Goal: Task Accomplishment & Management: Manage account settings

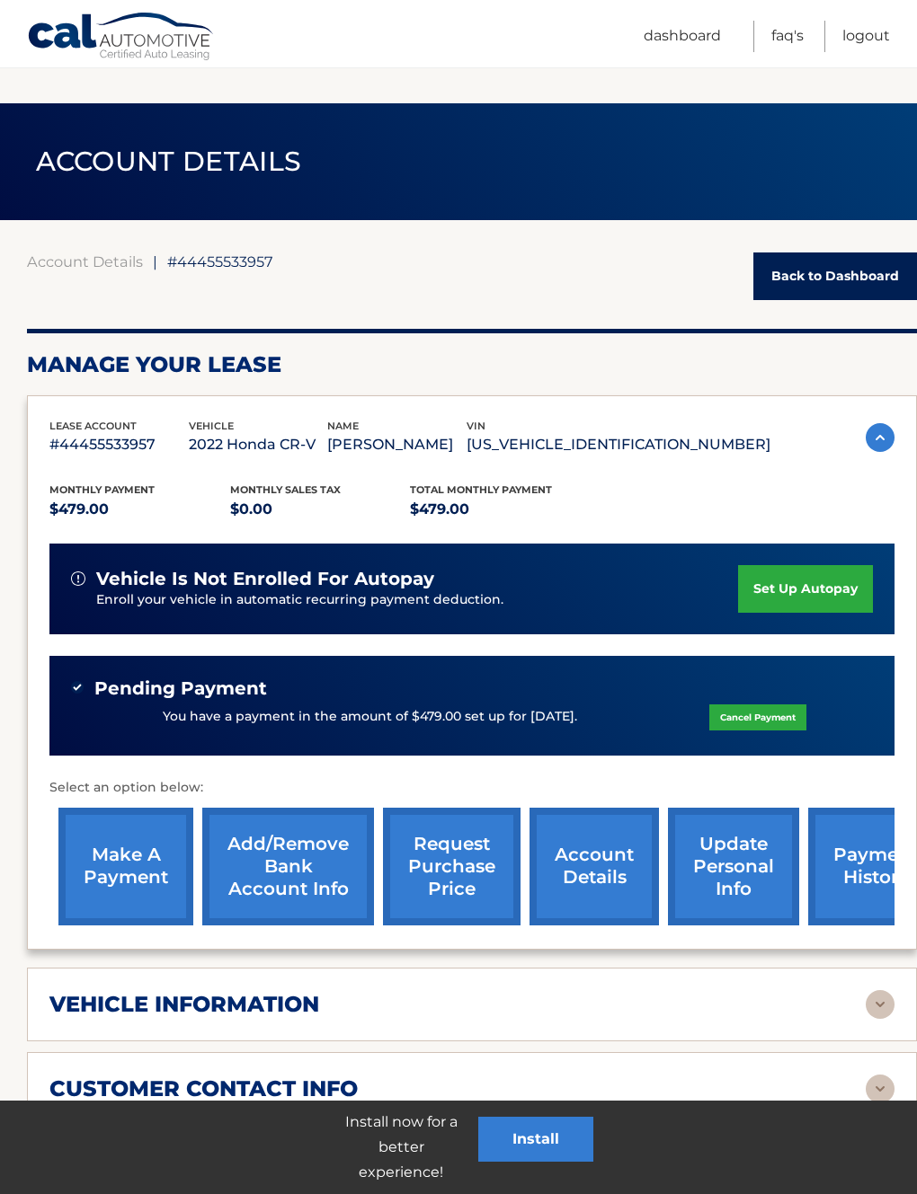
scroll to position [439, 0]
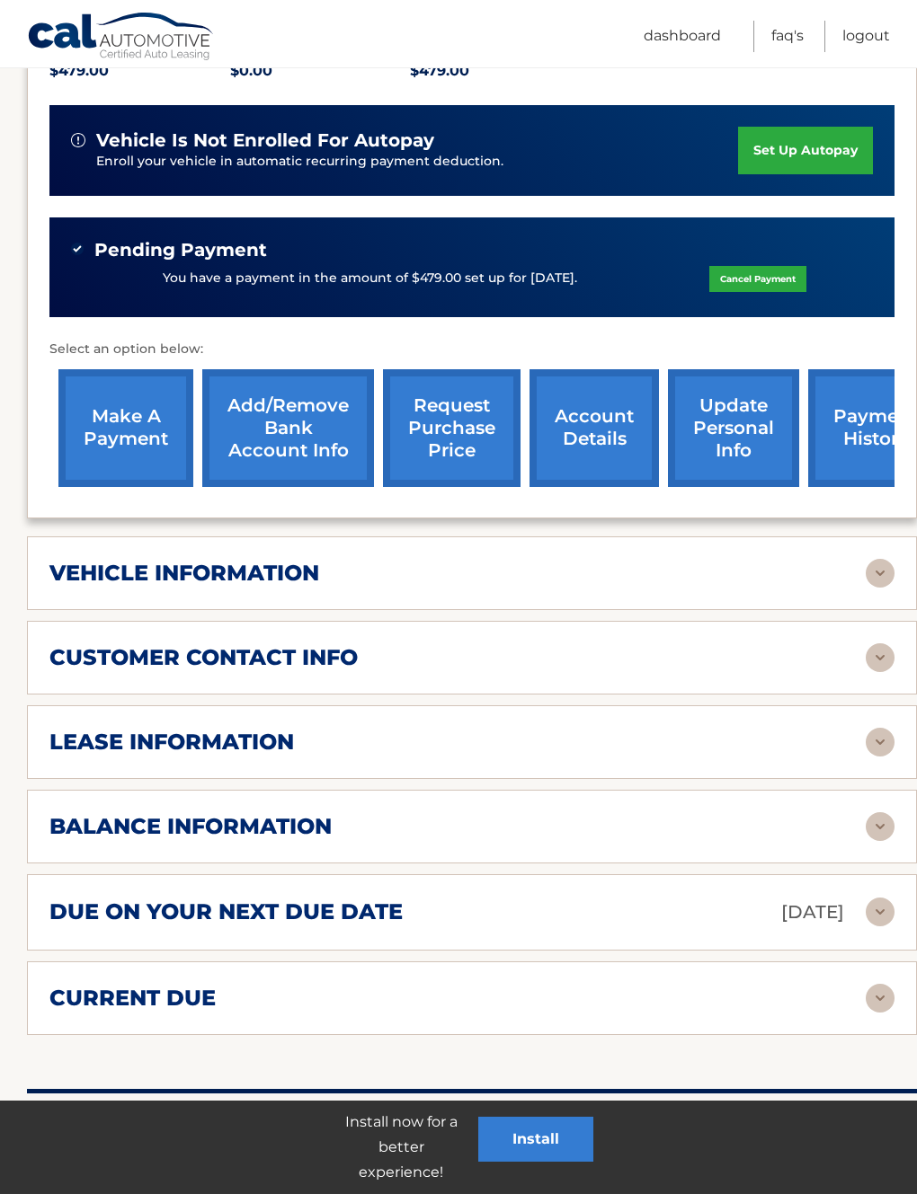
click at [610, 439] on link "account details" at bounding box center [593, 428] width 129 height 118
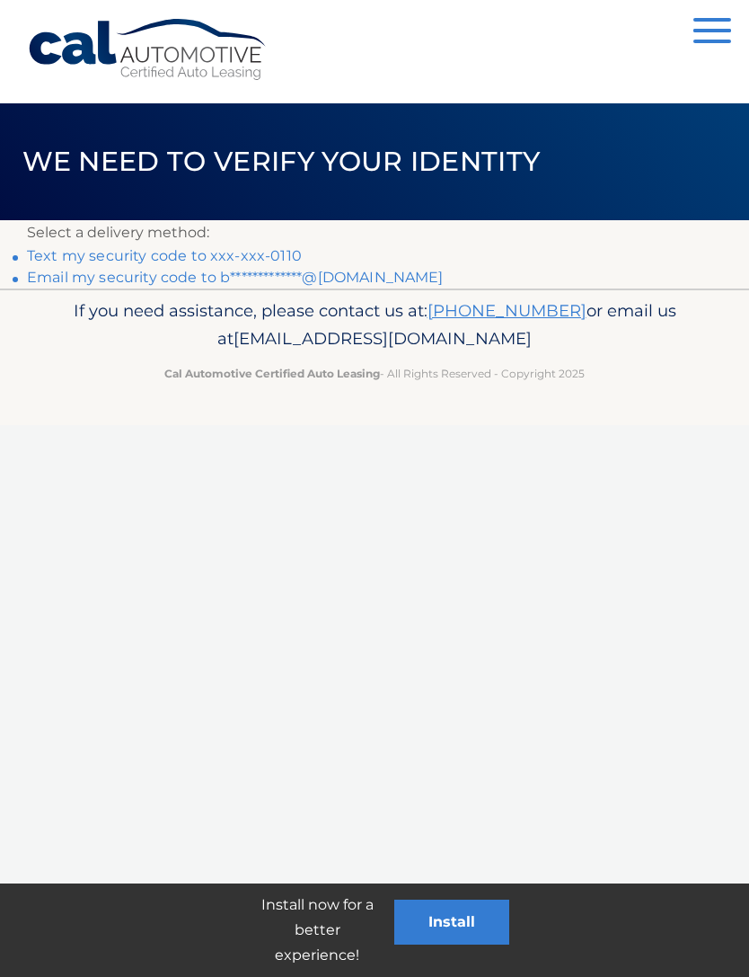
click at [182, 261] on link "Text my security code to xxx-xxx-0110" at bounding box center [164, 255] width 275 height 17
click at [239, 263] on link "Text my security code to xxx-xxx-0110" at bounding box center [164, 255] width 275 height 17
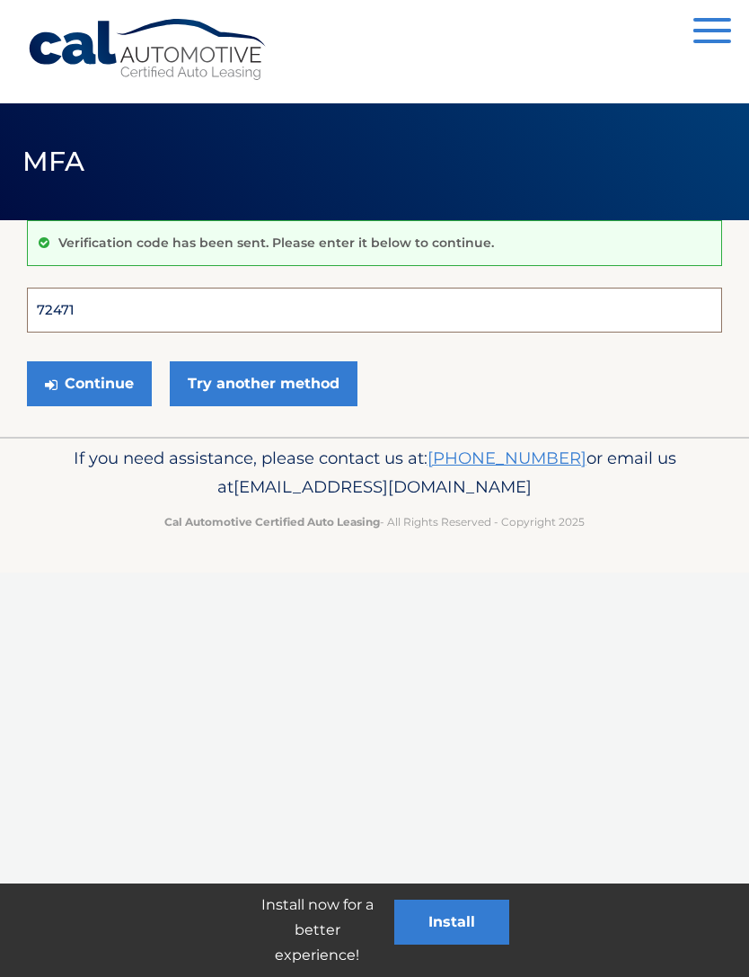
type input "724711"
click at [89, 383] on button "Continue" at bounding box center [89, 383] width 125 height 45
click at [94, 386] on button "Continue" at bounding box center [89, 383] width 125 height 45
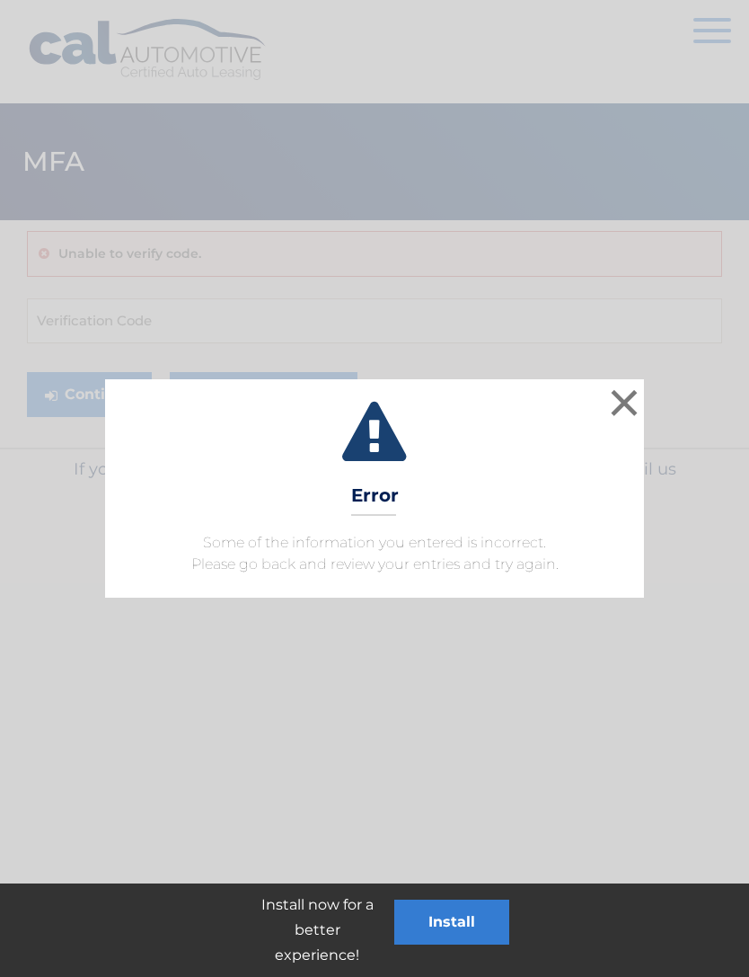
click at [629, 400] on button "×" at bounding box center [625, 403] width 36 height 36
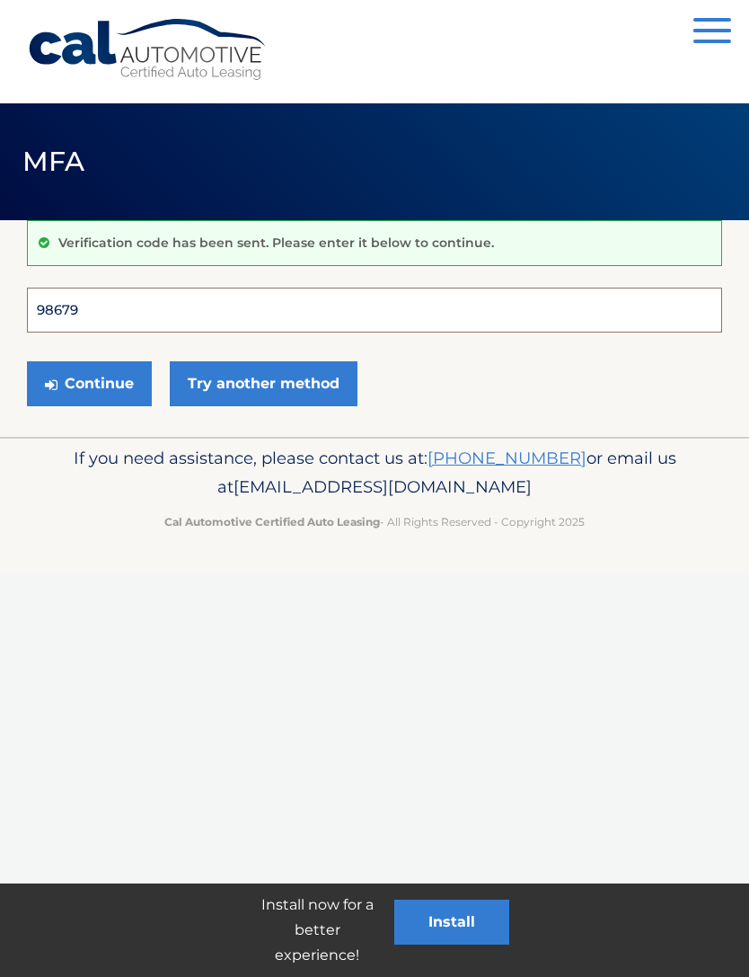
type input "986799"
click at [89, 383] on button "Continue" at bounding box center [89, 383] width 125 height 45
click at [103, 383] on button "Continue" at bounding box center [89, 383] width 125 height 45
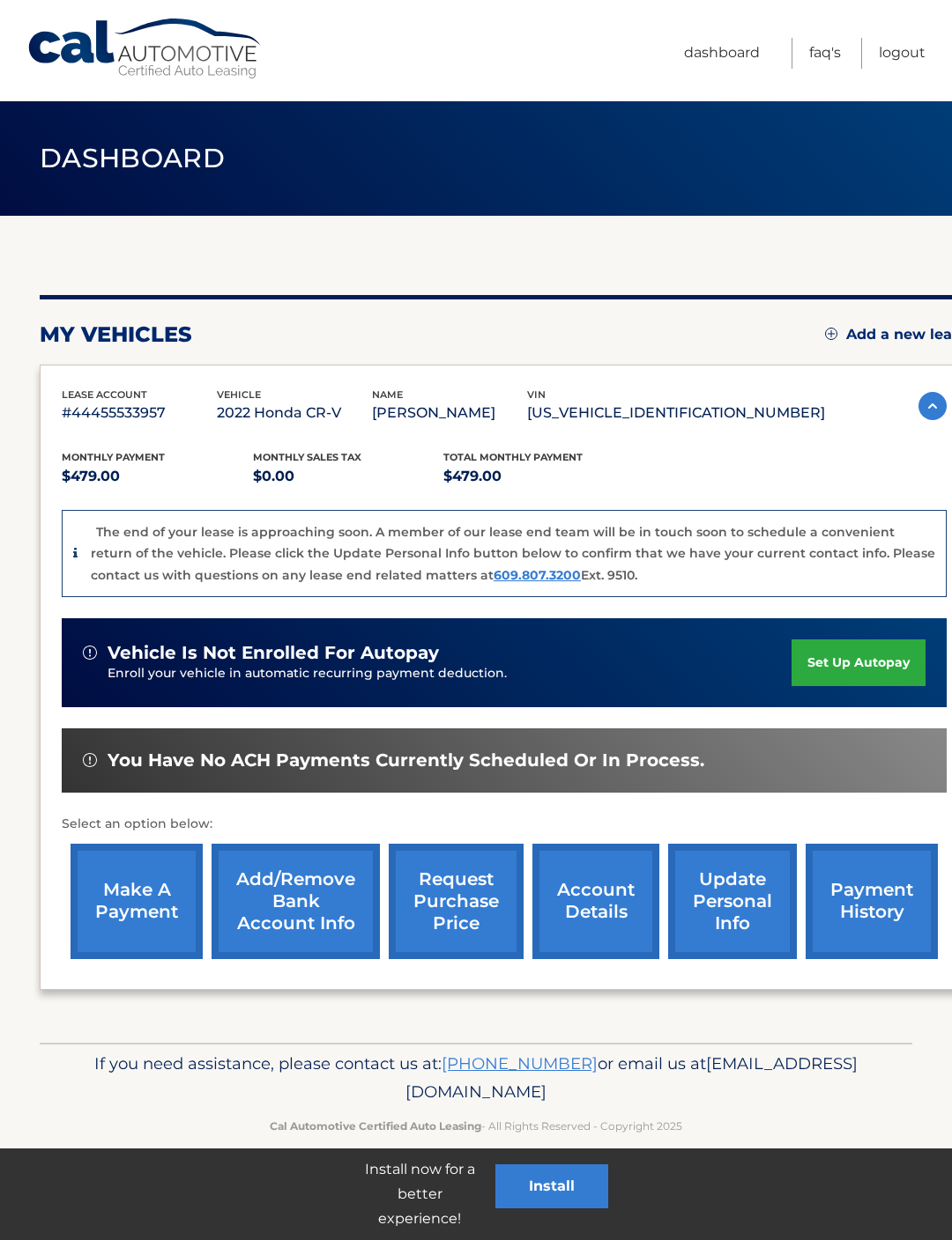
click at [598, 910] on link "account details" at bounding box center [595, 902] width 126 height 116
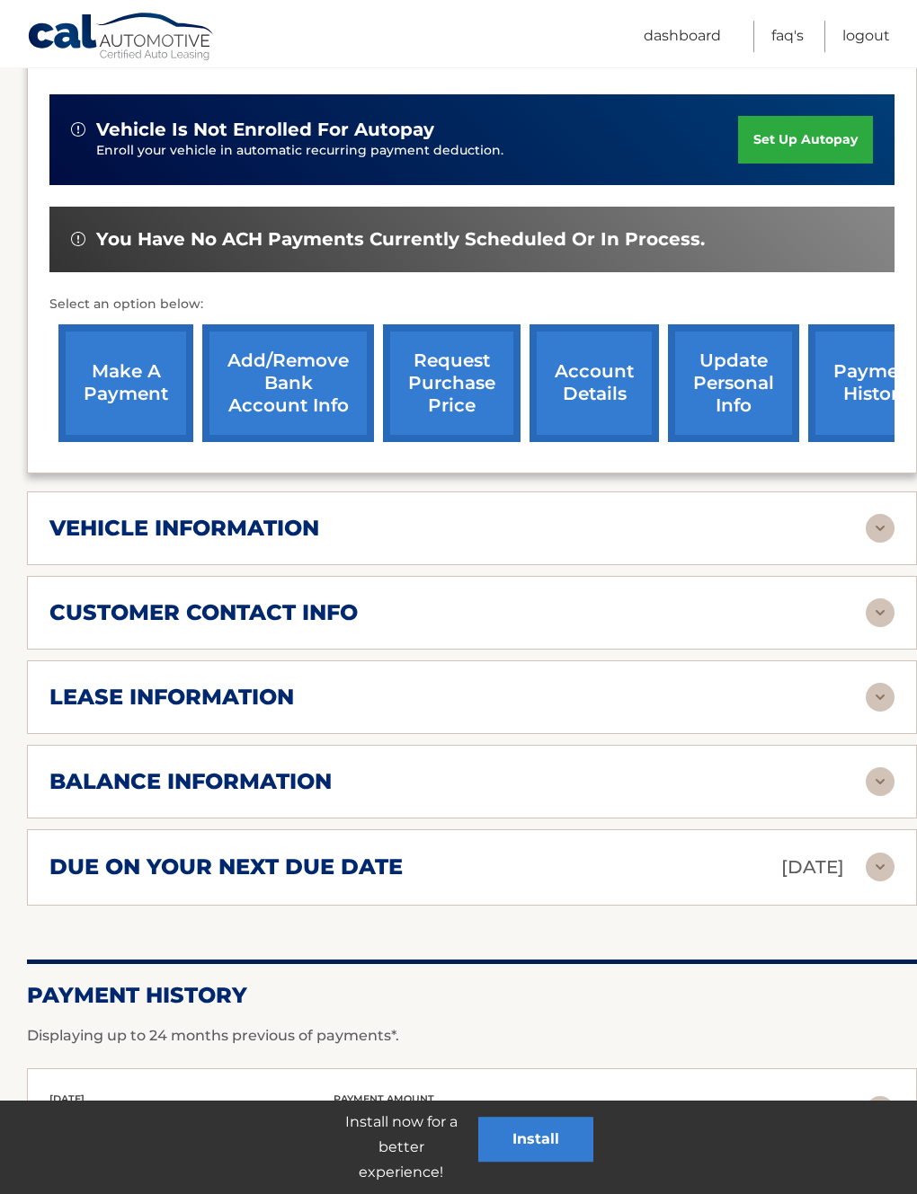
scroll to position [457, 0]
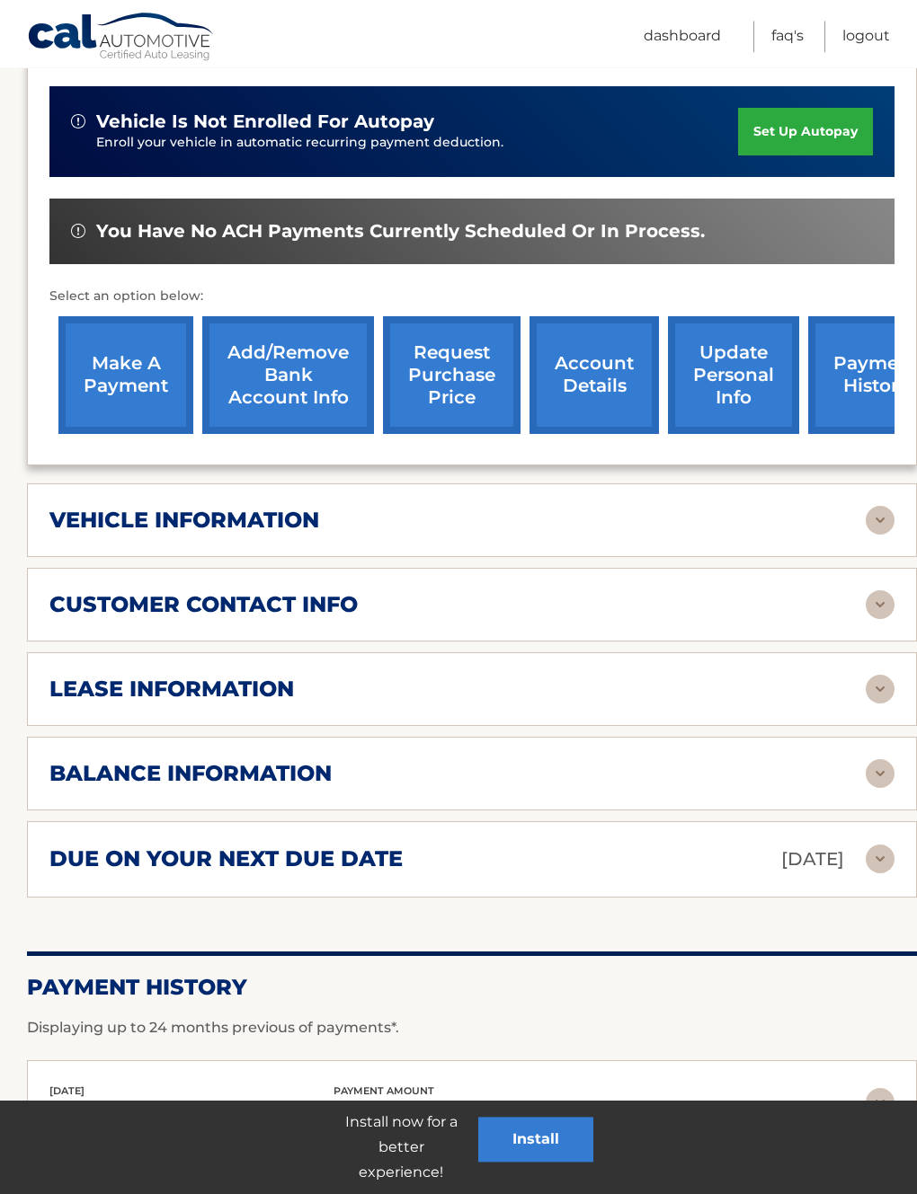
click at [873, 768] on img at bounding box center [879, 773] width 29 height 29
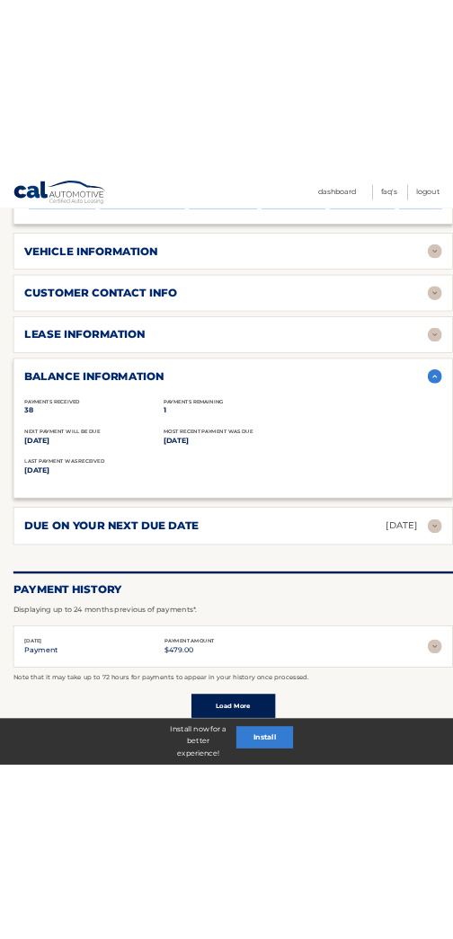
scroll to position [1698, 0]
